Goal: Information Seeking & Learning: Learn about a topic

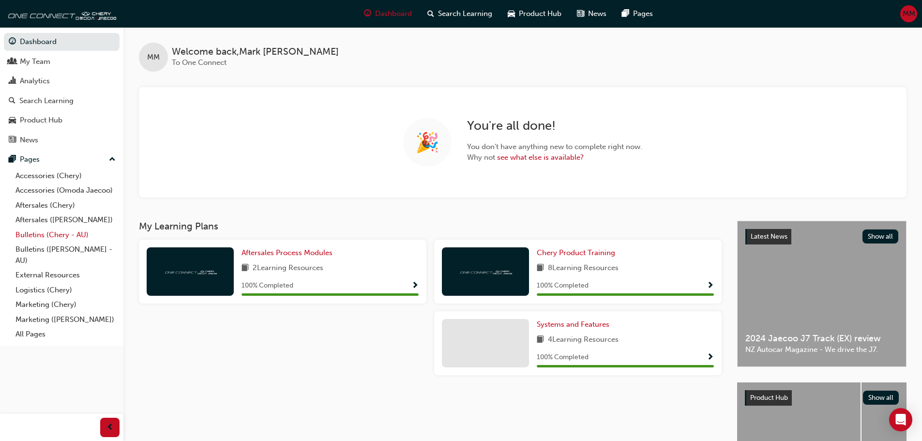
click at [60, 234] on link "Bulletins (Chery - AU)" at bounding box center [66, 234] width 108 height 15
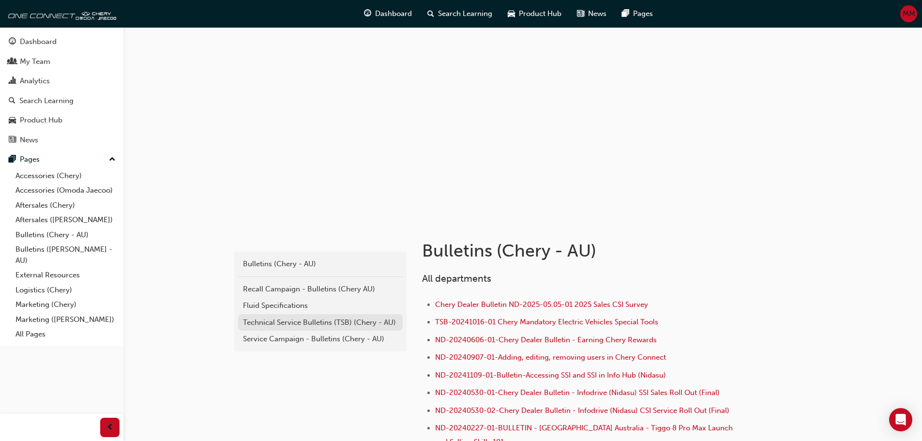
click at [292, 325] on div "Technical Service Bulletins (TSB) (Chery - AU)" at bounding box center [320, 322] width 155 height 11
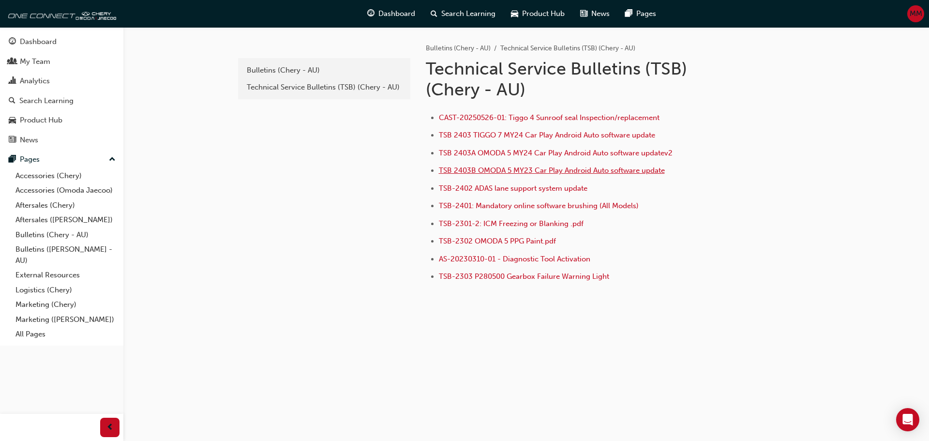
click at [487, 171] on span "TSB 2403B OMODA 5 MY23 Car Play Android Auto software update" at bounding box center [552, 170] width 226 height 9
